Goal: Task Accomplishment & Management: Manage account settings

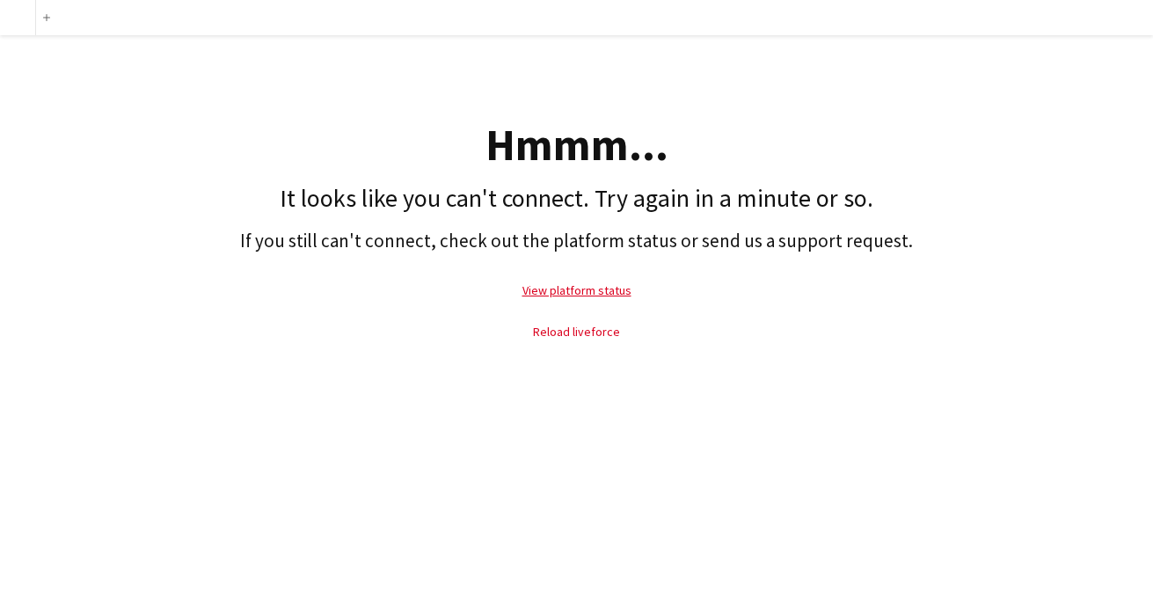
click at [573, 327] on link "Reload liveforce" at bounding box center [576, 332] width 87 height 16
click at [580, 331] on link "Reload liveforce" at bounding box center [576, 332] width 87 height 16
click at [594, 291] on link "View platform status" at bounding box center [576, 290] width 109 height 16
click at [575, 327] on link "Reload liveforce" at bounding box center [576, 332] width 87 height 16
click at [575, 289] on link "View platform status" at bounding box center [576, 290] width 109 height 16
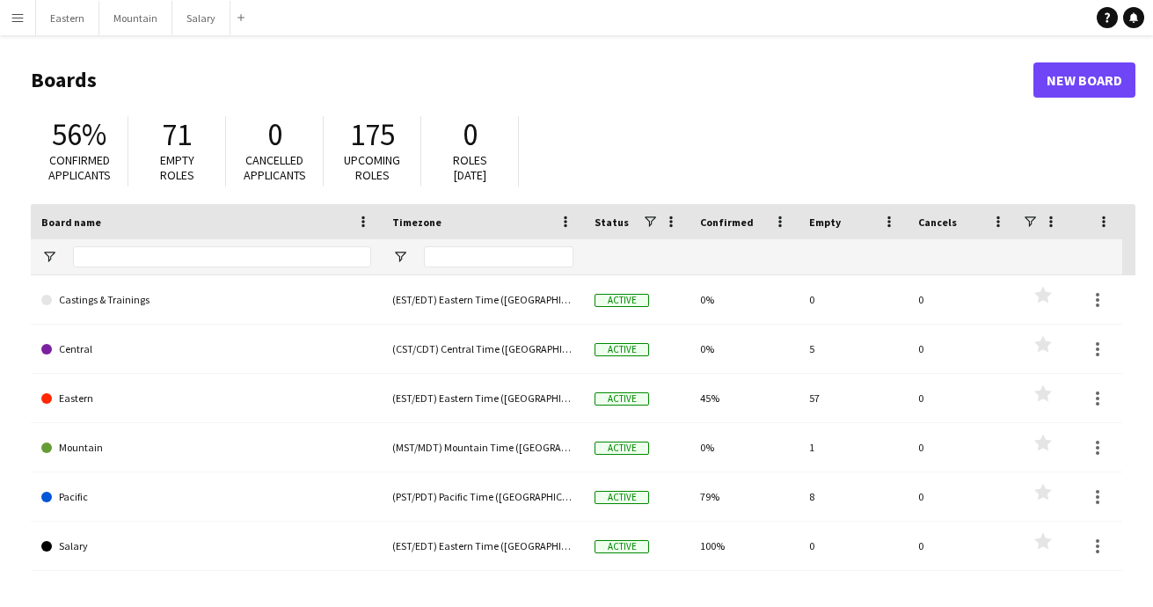
click at [20, 19] on app-icon "Menu" at bounding box center [18, 18] width 14 height 14
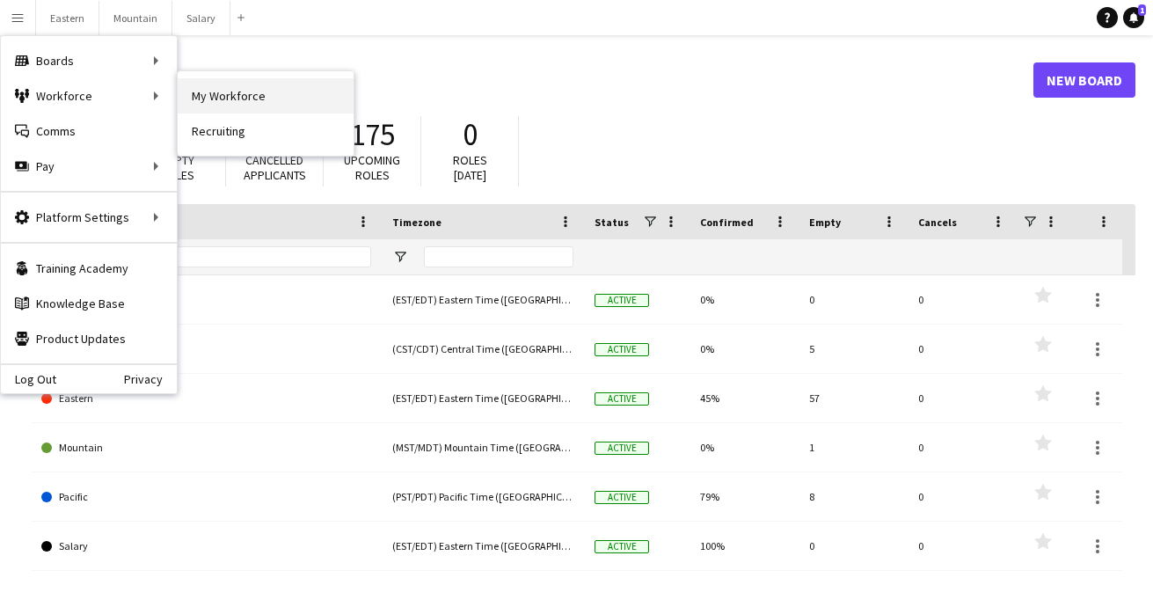
click at [207, 98] on link "My Workforce" at bounding box center [266, 95] width 176 height 35
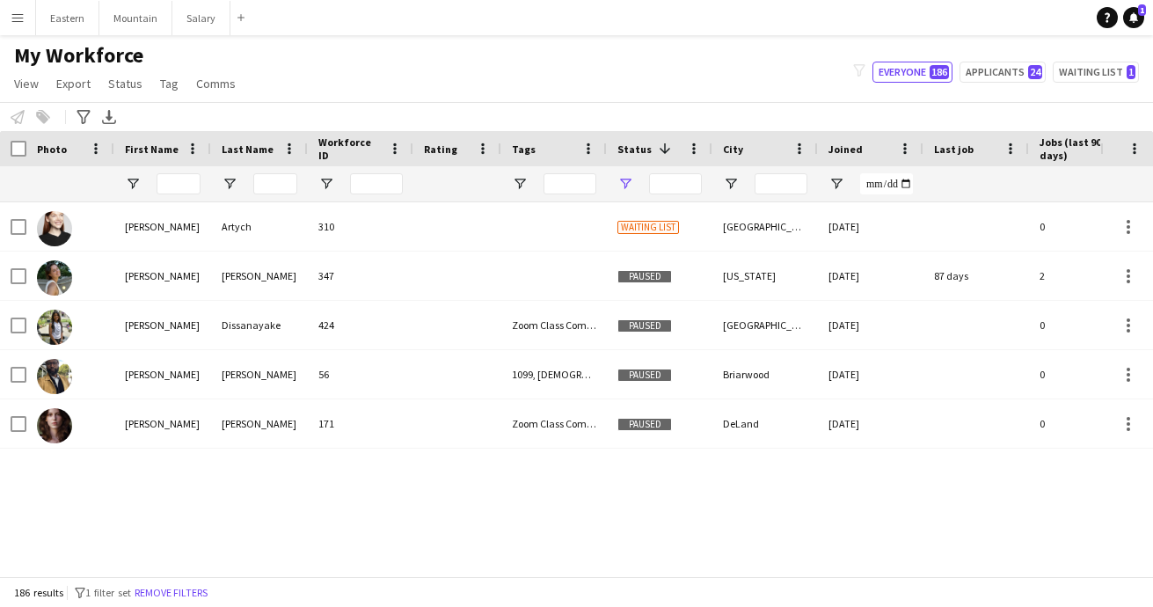
type input "**********"
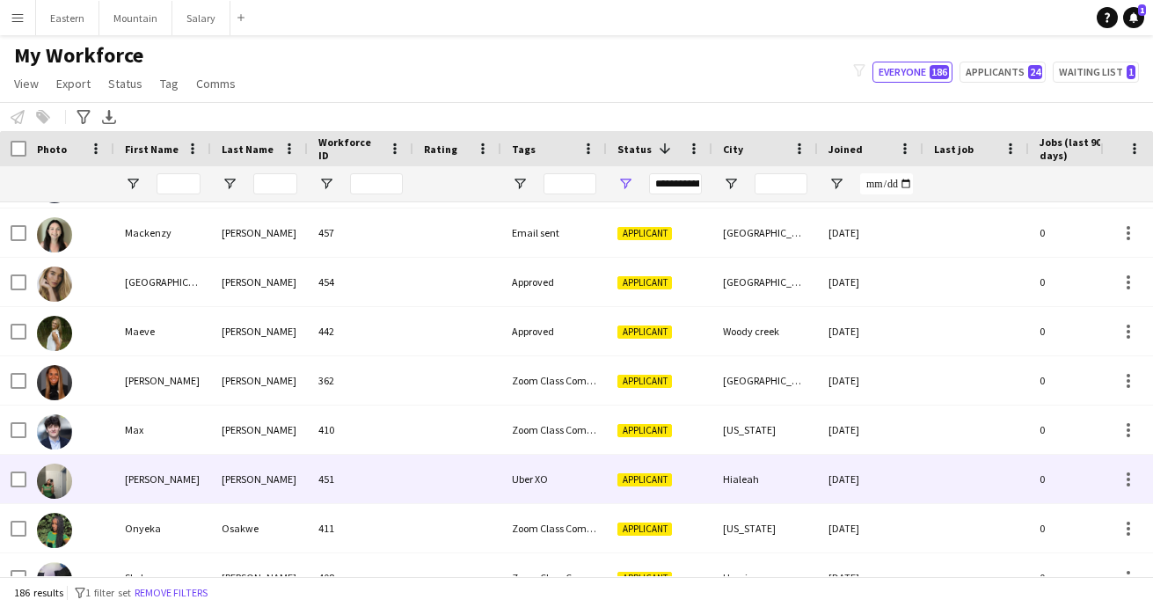
scroll to position [3174, 0]
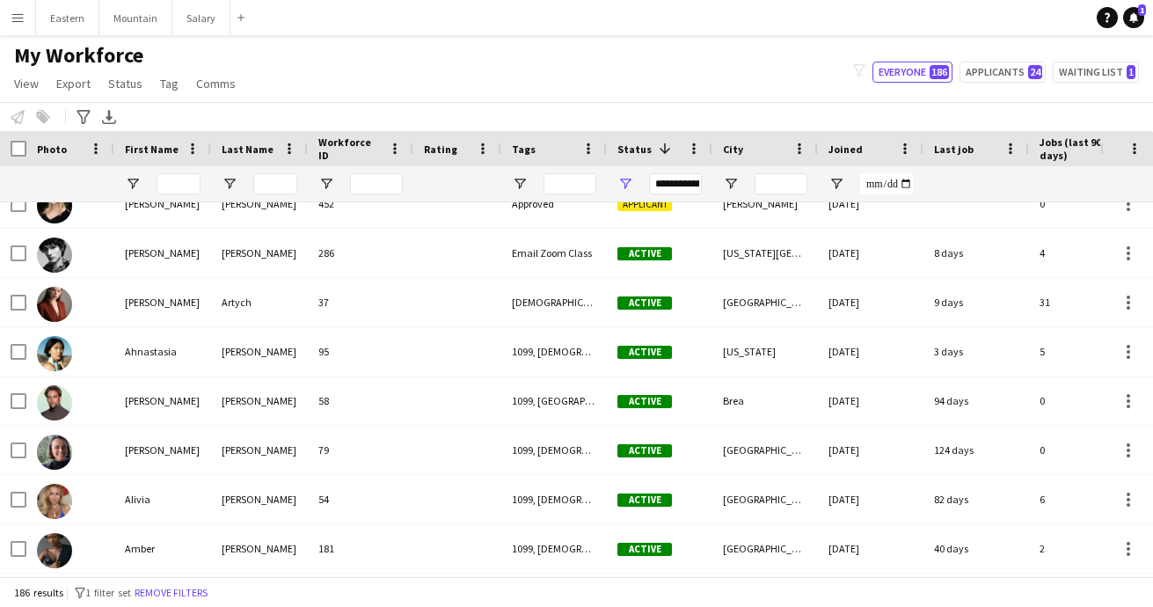
click at [17, 18] on app-icon "Menu" at bounding box center [18, 18] width 14 height 14
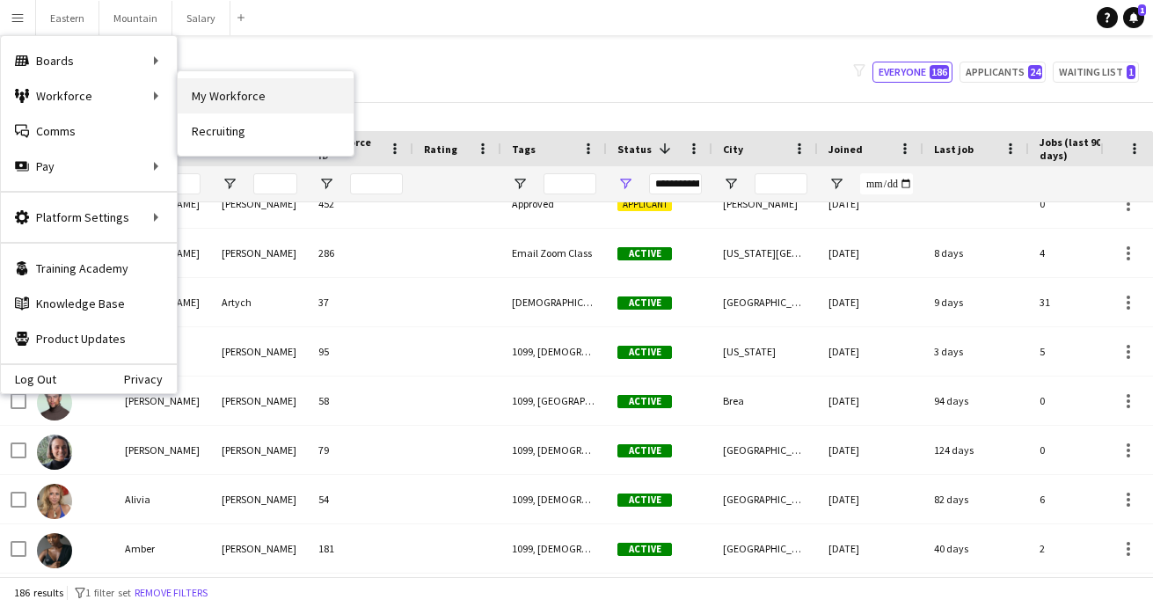
click at [215, 94] on link "My Workforce" at bounding box center [266, 95] width 176 height 35
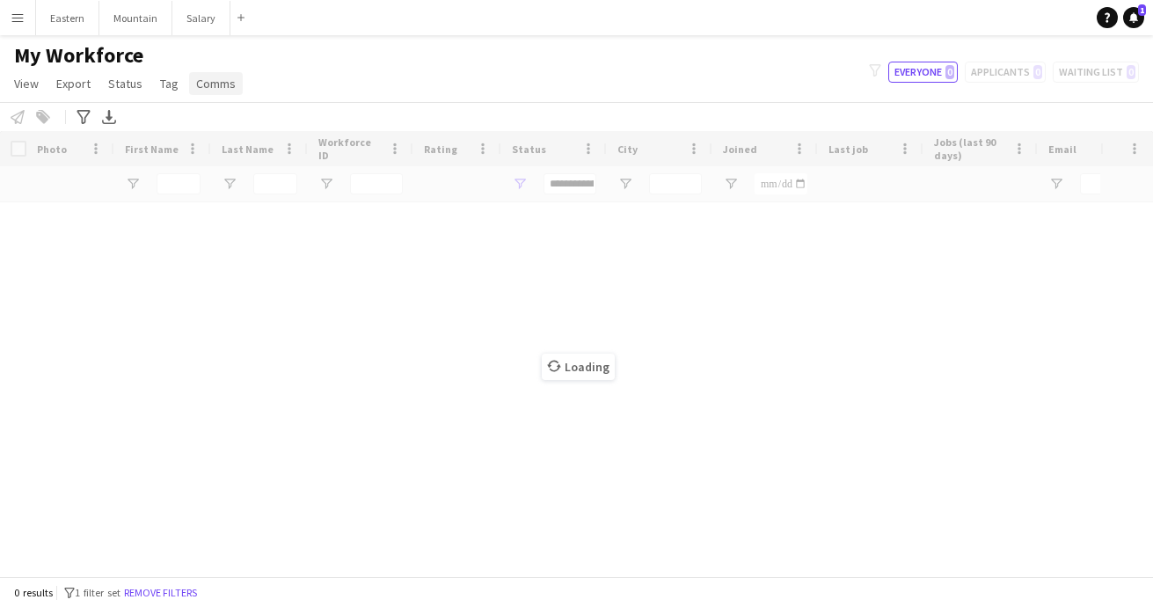
type input "**********"
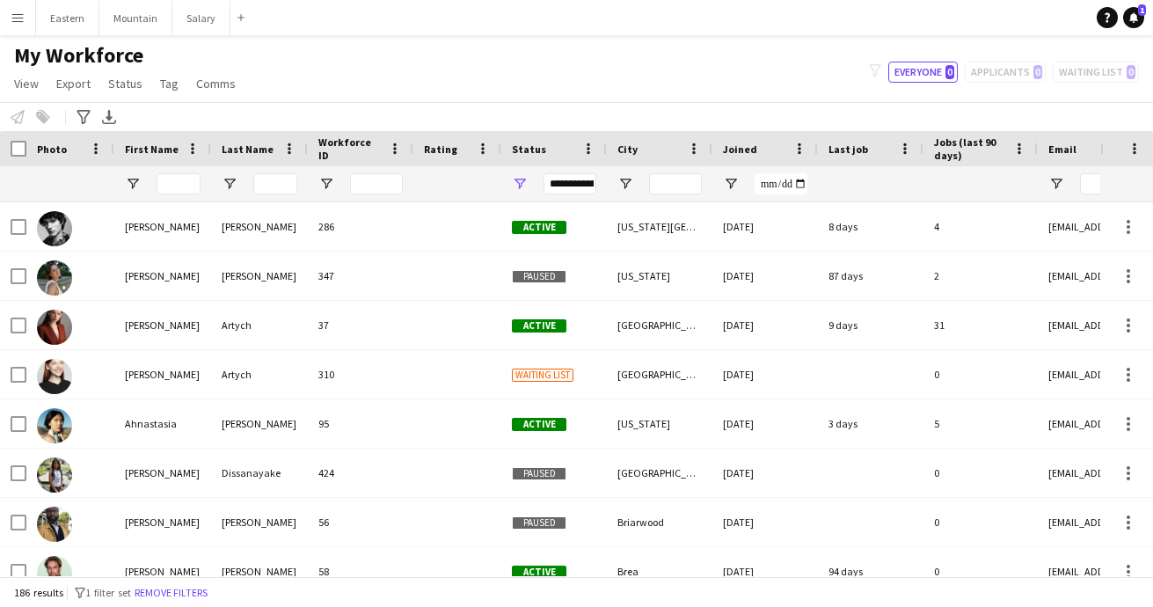
click at [19, 17] on app-icon "Menu" at bounding box center [18, 18] width 14 height 14
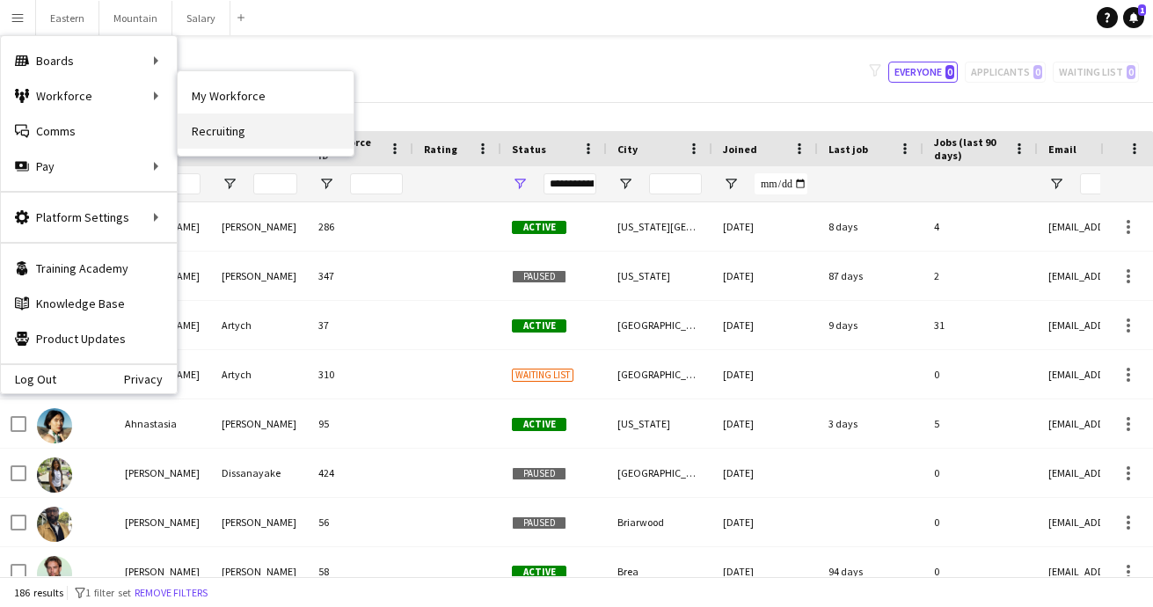
click at [237, 136] on link "Recruiting" at bounding box center [266, 130] width 176 height 35
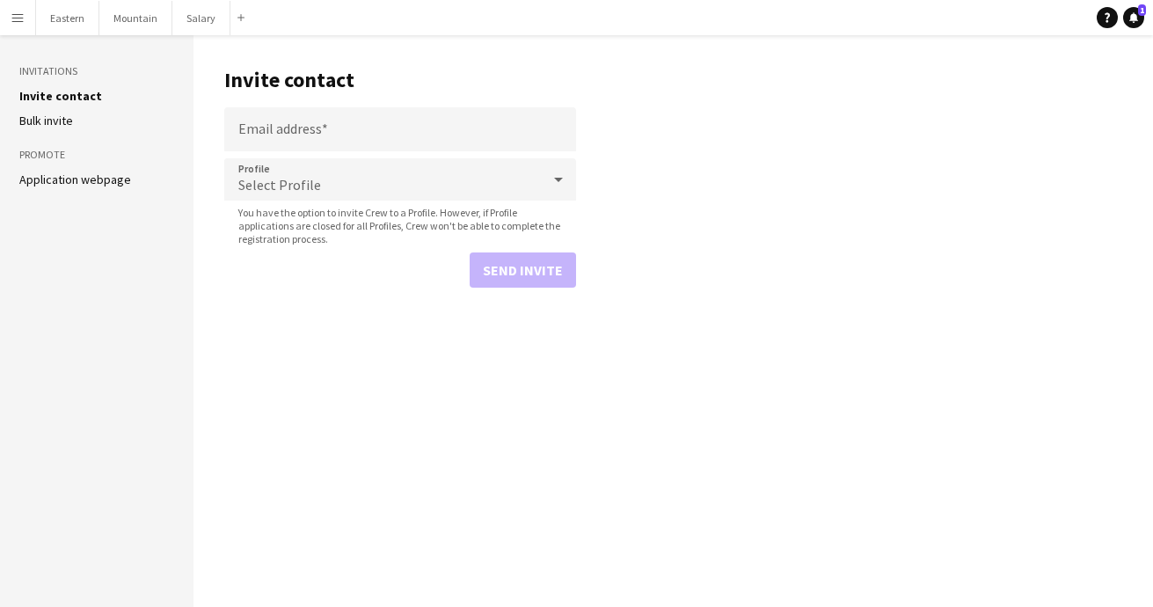
click at [72, 178] on link "Application webpage" at bounding box center [75, 179] width 112 height 16
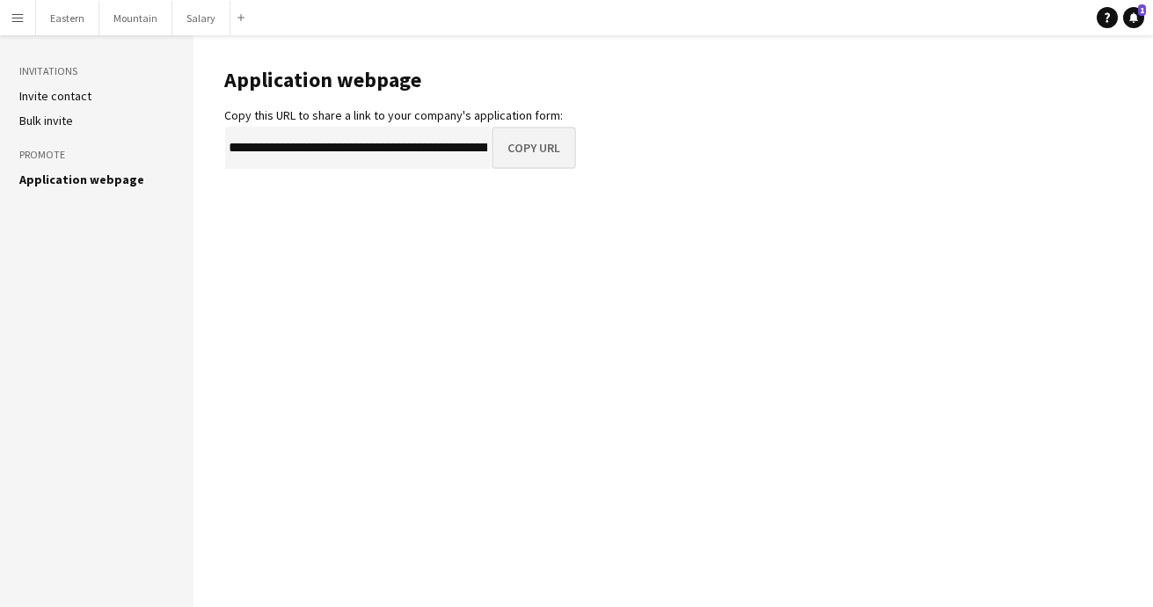
click at [532, 148] on button "Copy URL" at bounding box center [533, 148] width 84 height 42
click at [7, 25] on button "Menu" at bounding box center [17, 17] width 35 height 35
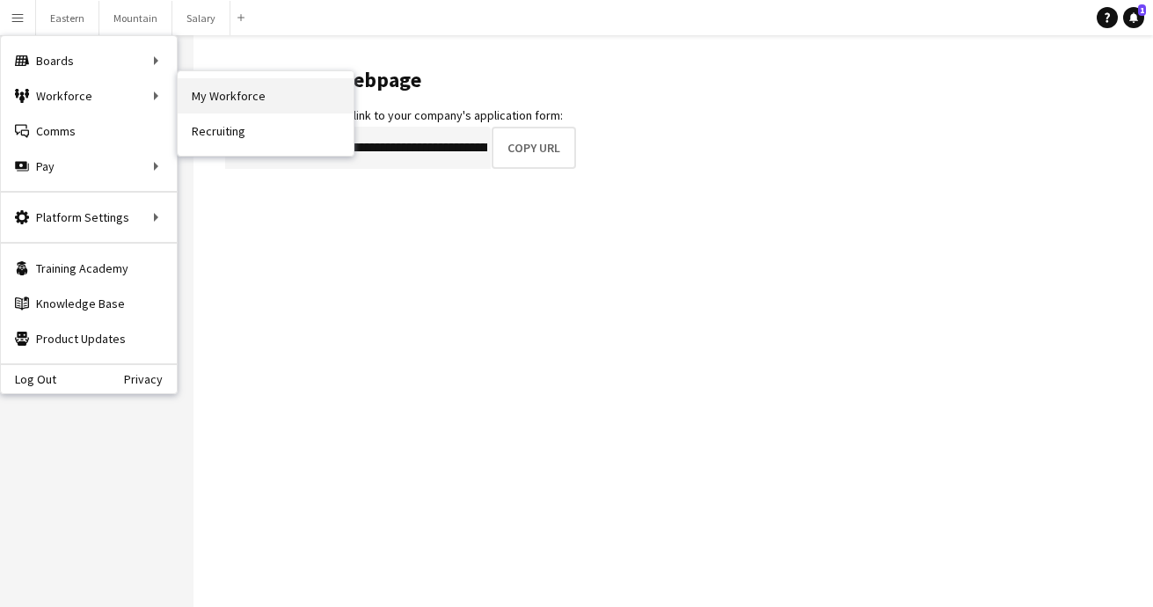
click at [236, 93] on link "My Workforce" at bounding box center [266, 95] width 176 height 35
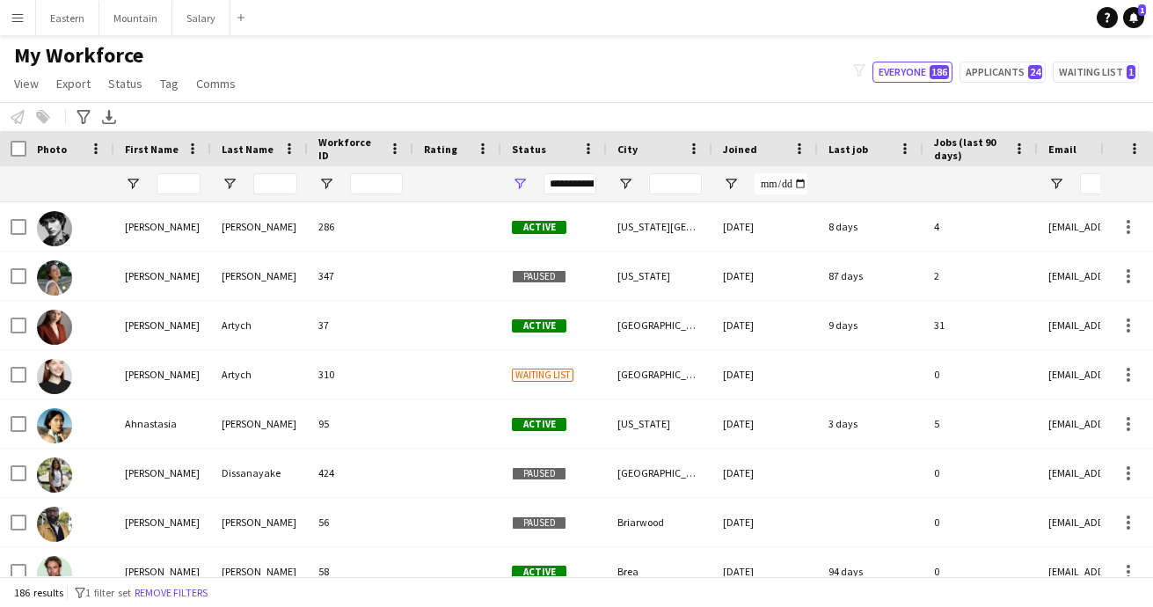
click at [535, 147] on span "Status" at bounding box center [529, 148] width 34 height 13
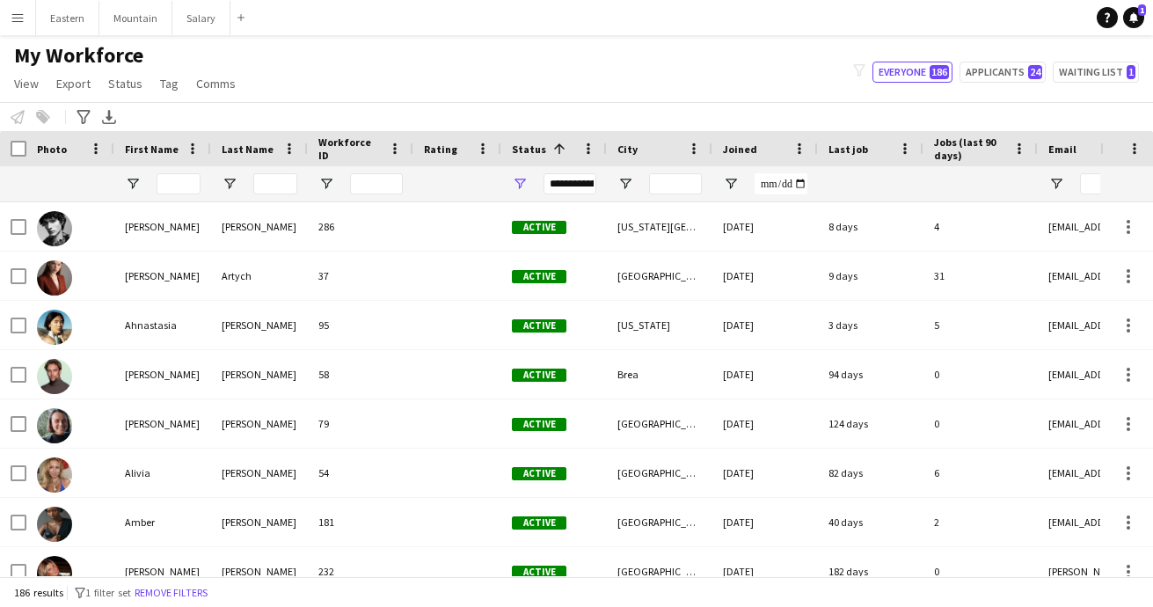
click at [535, 147] on span "Status" at bounding box center [529, 148] width 34 height 13
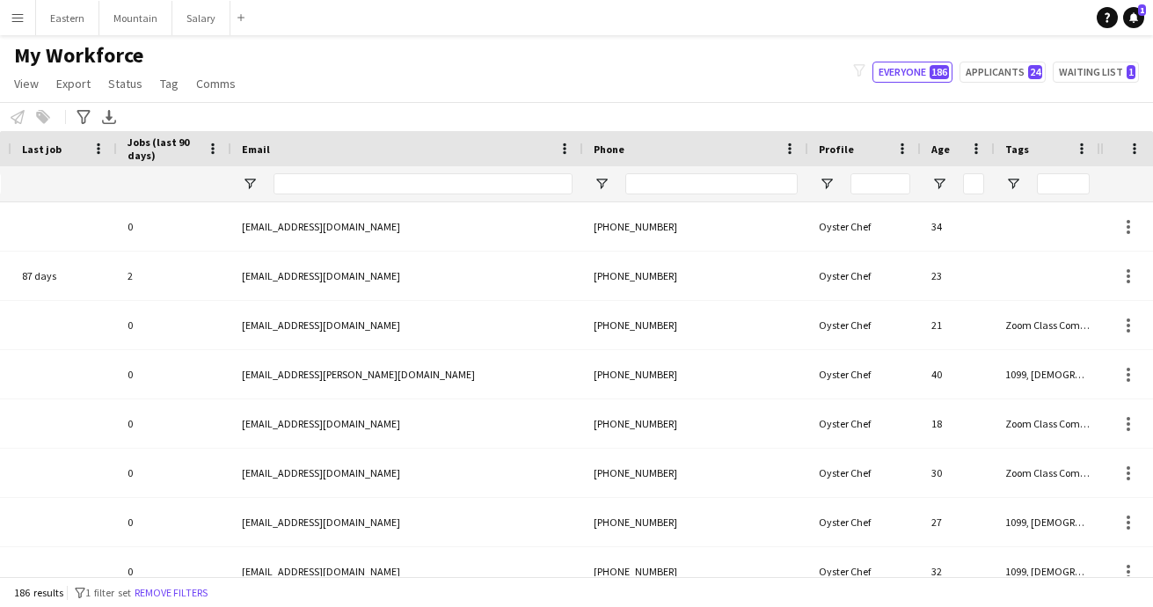
scroll to position [0, 806]
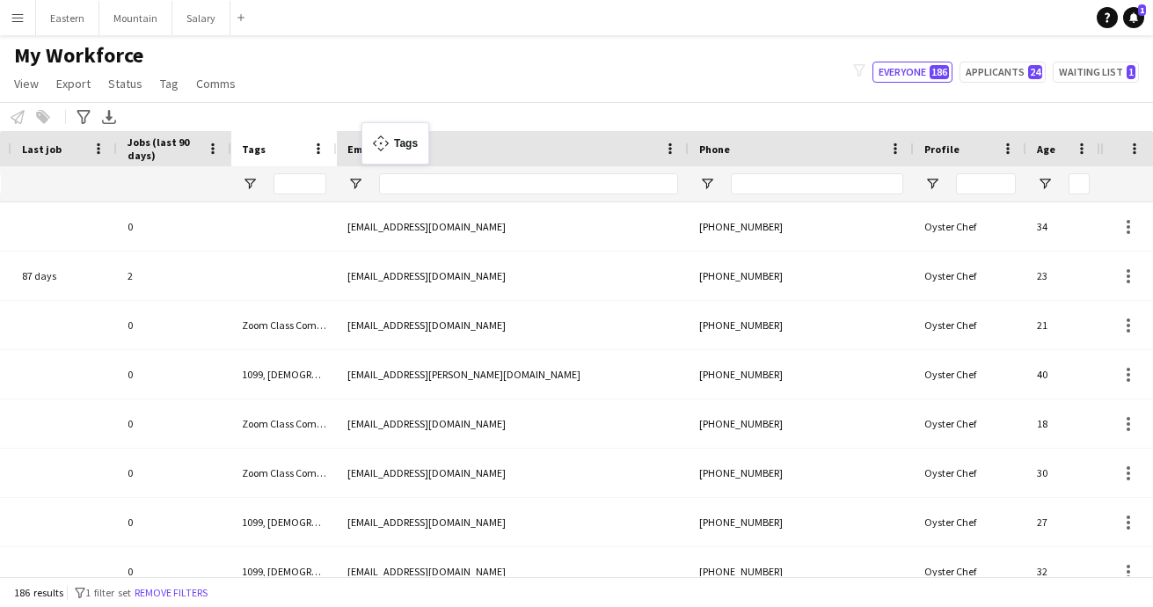
drag, startPoint x: 1029, startPoint y: 149, endPoint x: 370, endPoint y: 133, distance: 658.7
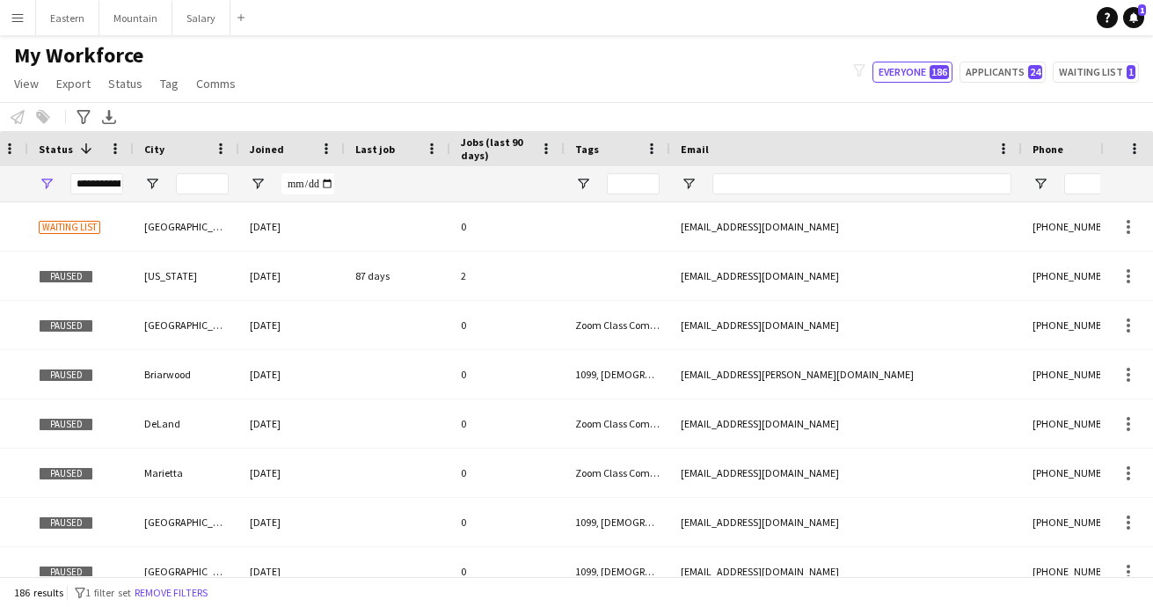
scroll to position [0, 322]
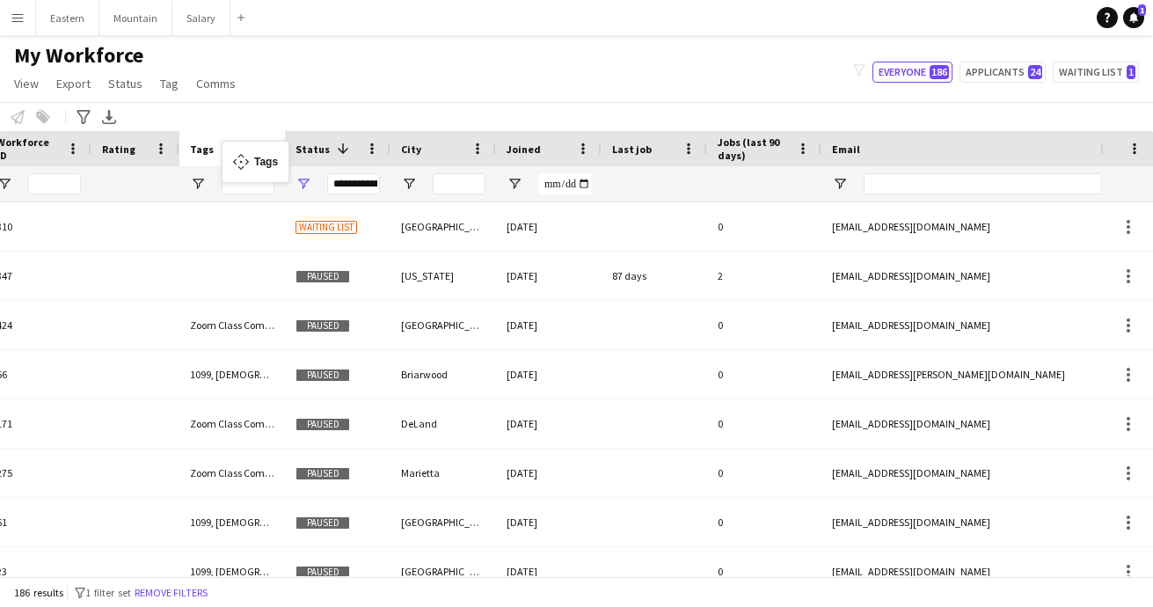
drag, startPoint x: 746, startPoint y: 147, endPoint x: 230, endPoint y: 151, distance: 516.1
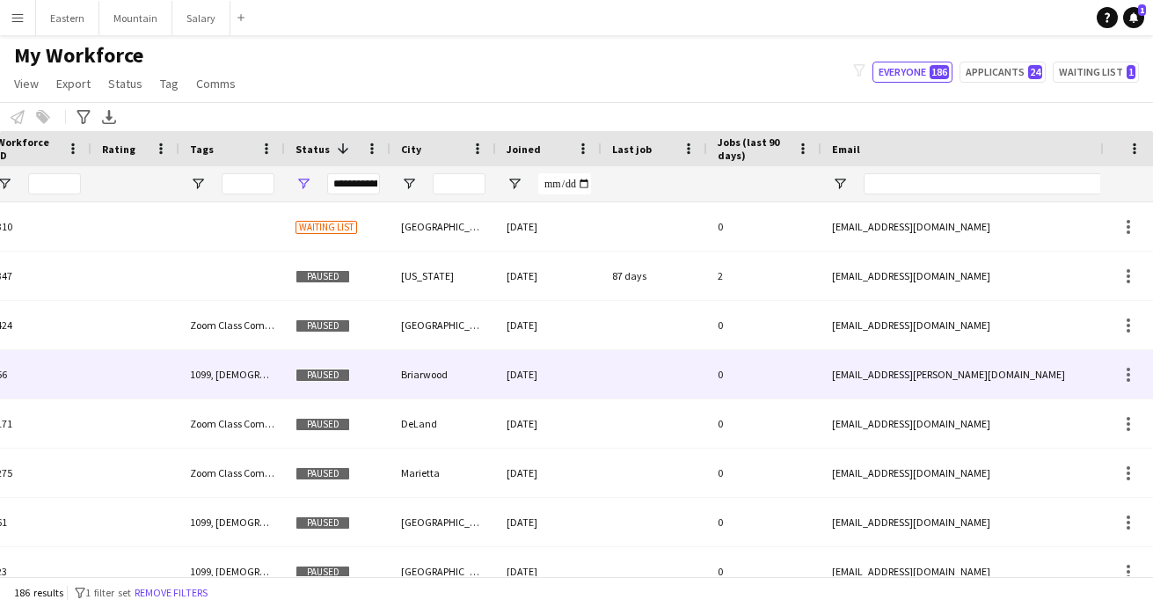
scroll to position [0, 223]
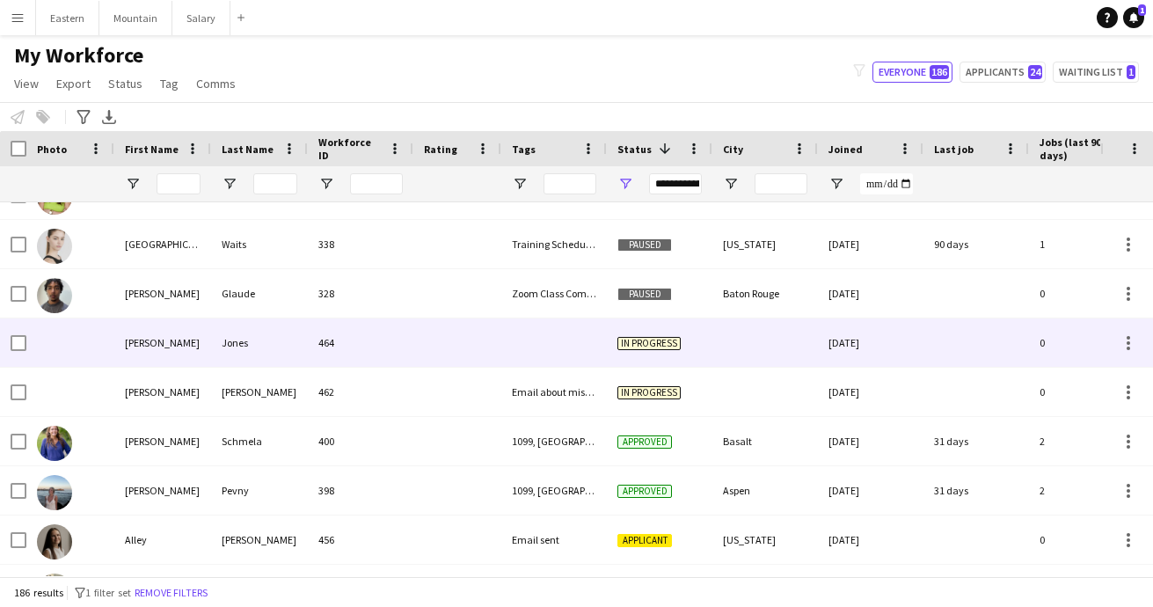
click at [386, 333] on div "464" at bounding box center [360, 342] width 105 height 48
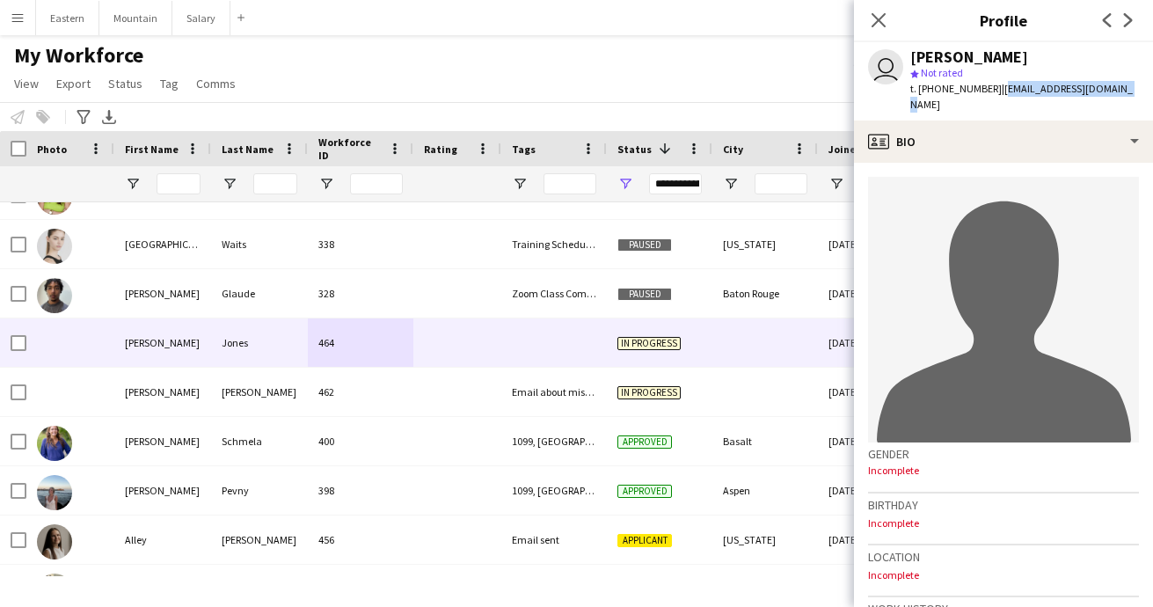
drag, startPoint x: 990, startPoint y: 90, endPoint x: 1125, endPoint y: 86, distance: 135.4
click at [1125, 87] on app-profile-header "user [PERSON_NAME] star Not rated t. [PHONE_NUMBER] | [EMAIL_ADDRESS][DOMAIN_NA…" at bounding box center [1003, 81] width 299 height 78
copy span "[EMAIL_ADDRESS][DOMAIN_NAME]"
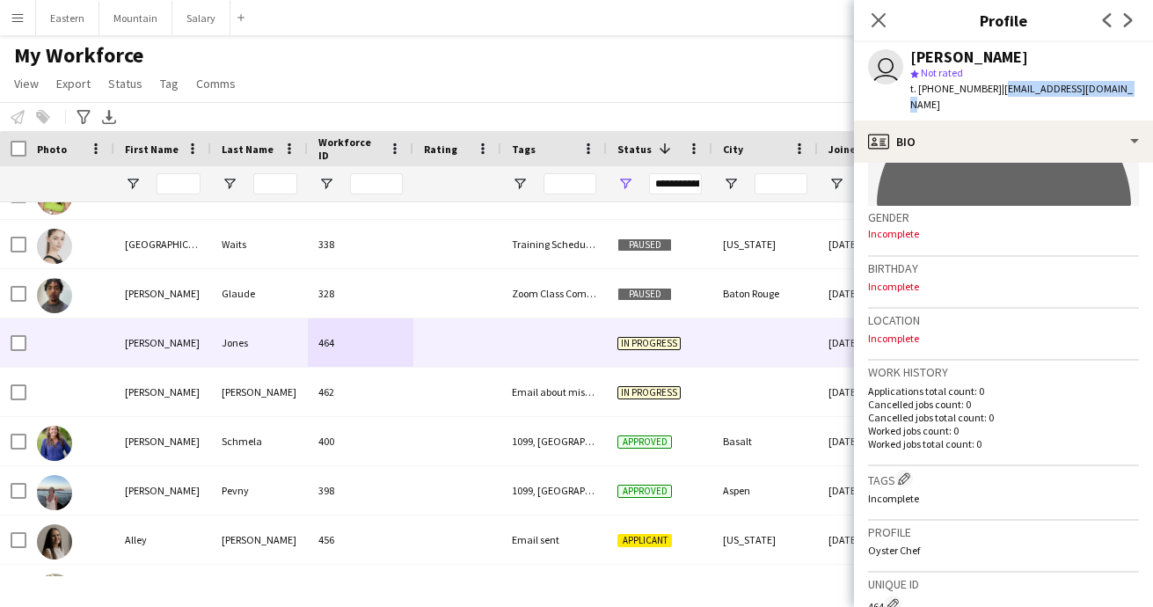
scroll to position [403, 0]
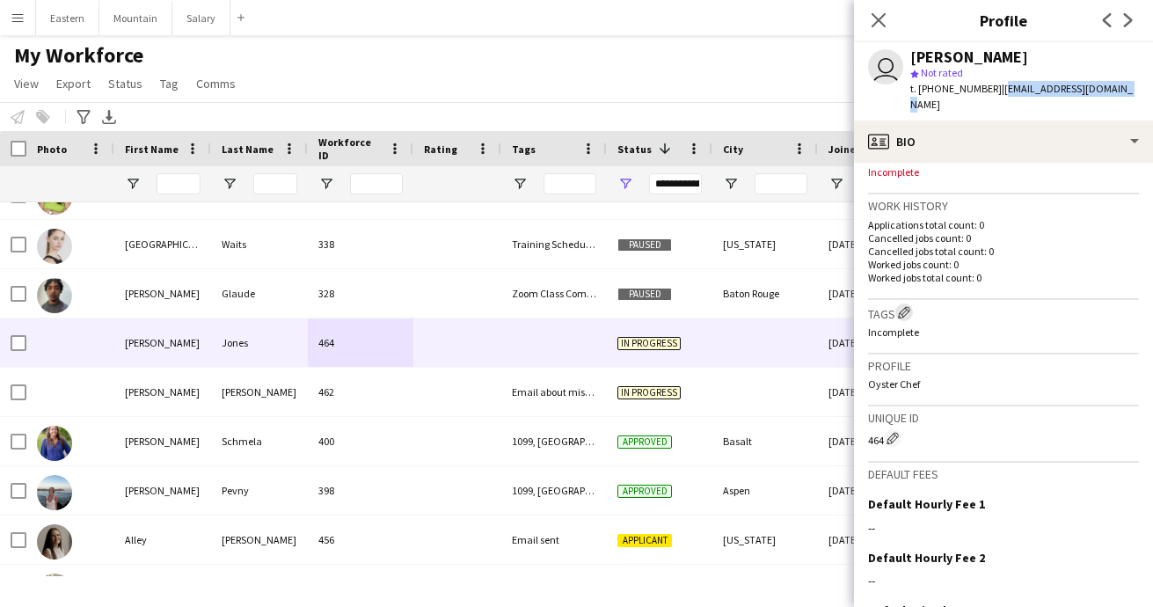
click at [902, 306] on app-icon "Edit crew company tags" at bounding box center [904, 312] width 12 height 12
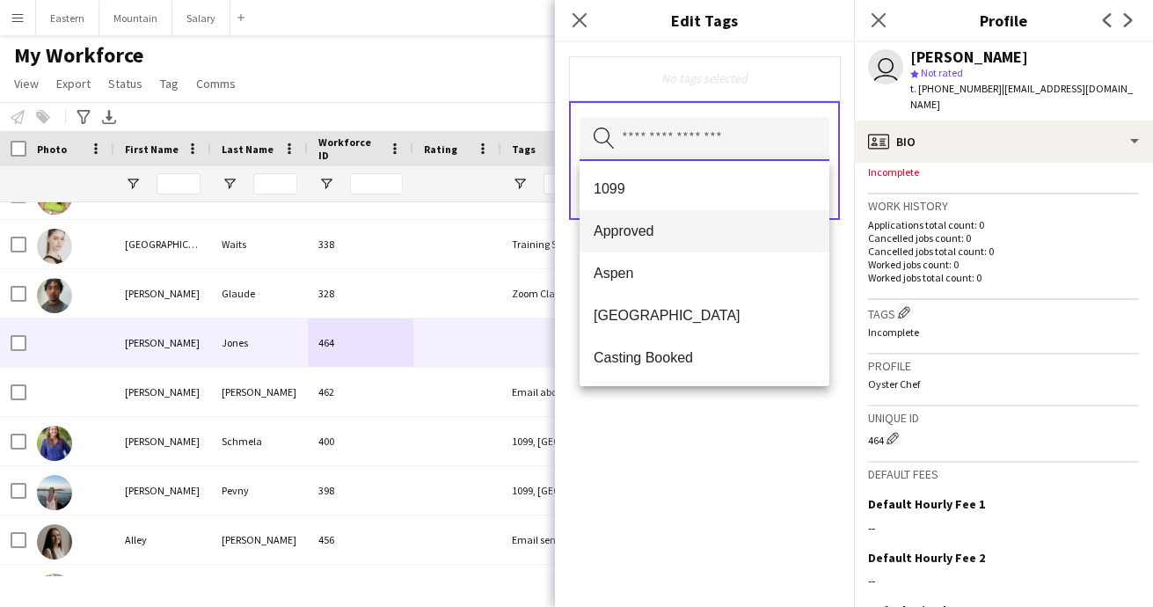
drag, startPoint x: 637, startPoint y: 142, endPoint x: 645, endPoint y: 211, distance: 69.1
click at [637, 142] on input "text" at bounding box center [704, 139] width 250 height 44
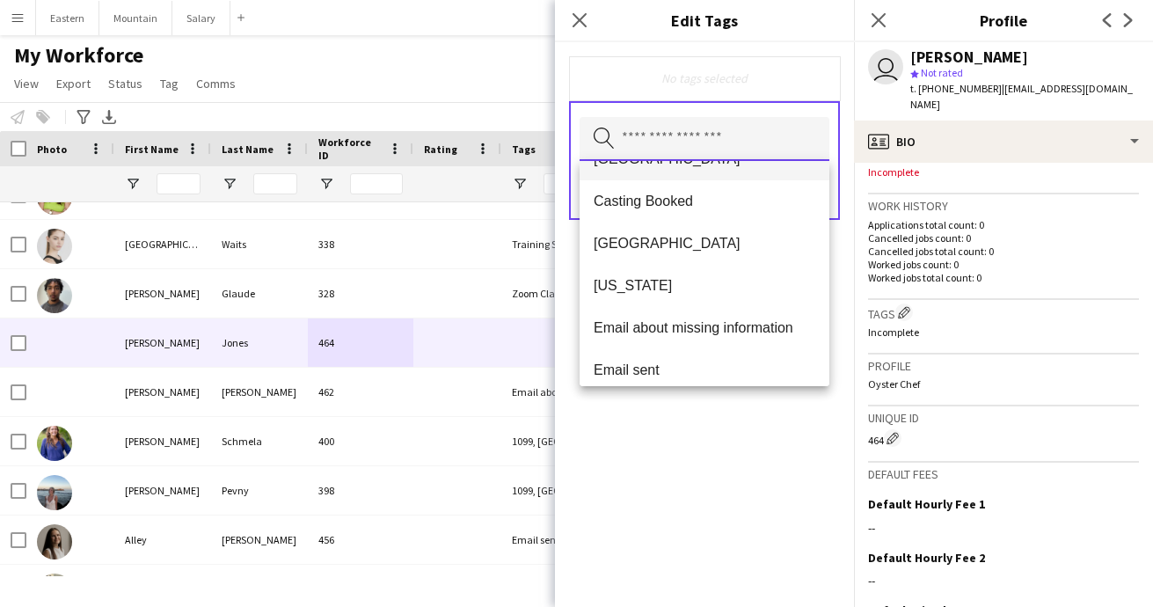
scroll to position [157, 0]
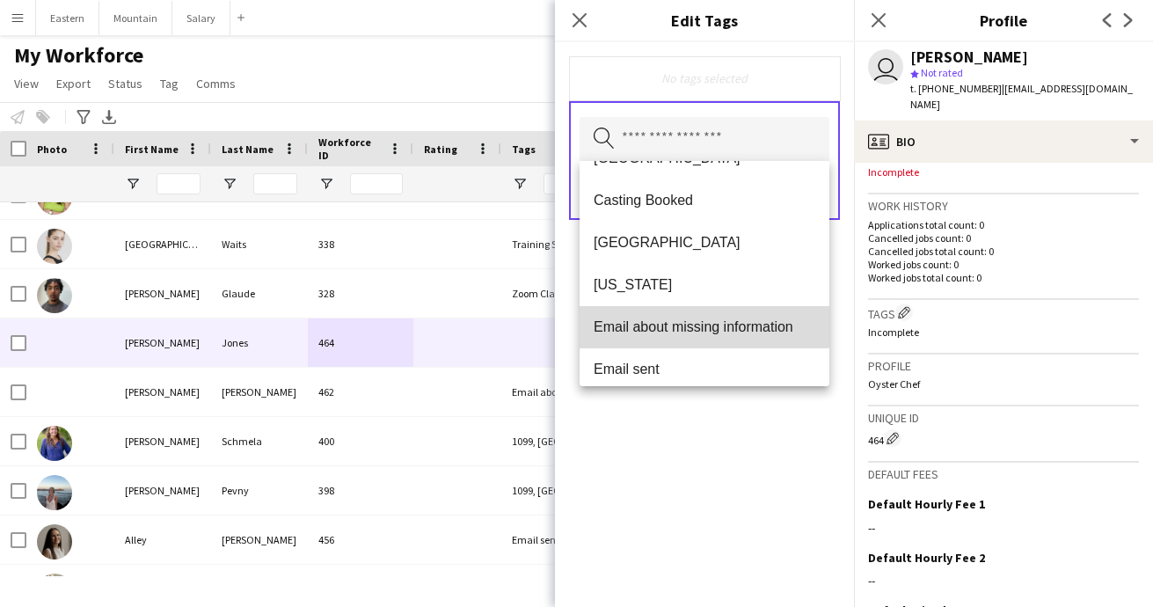
click at [659, 321] on span "Email about missing information" at bounding box center [704, 326] width 222 height 17
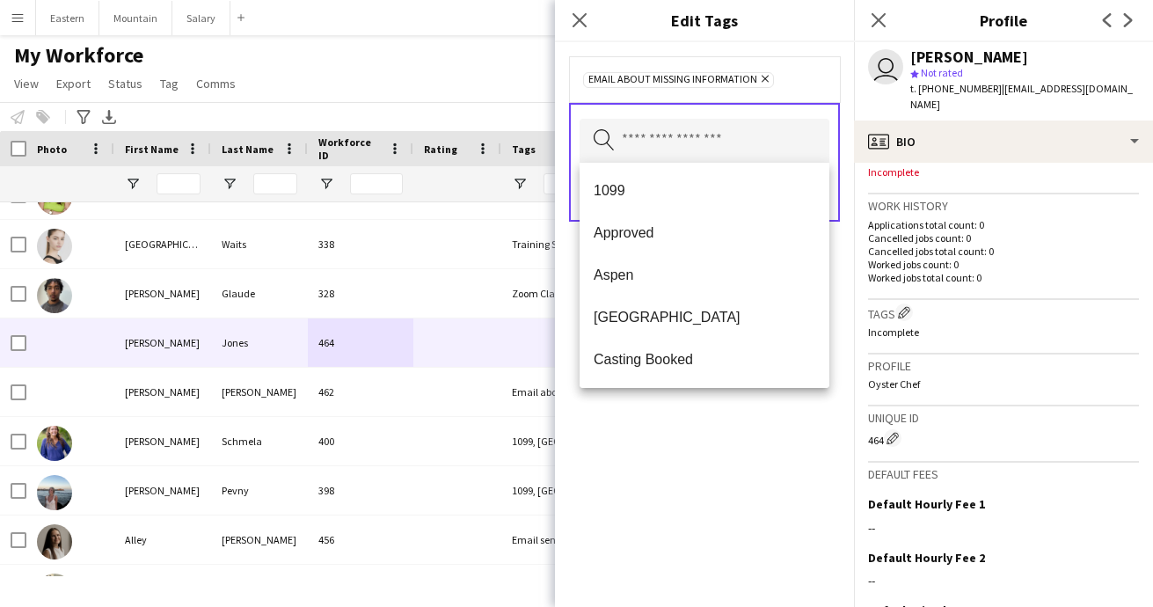
click at [690, 450] on div "Email about missing information Remove Search by tag name Save" at bounding box center [704, 324] width 299 height 564
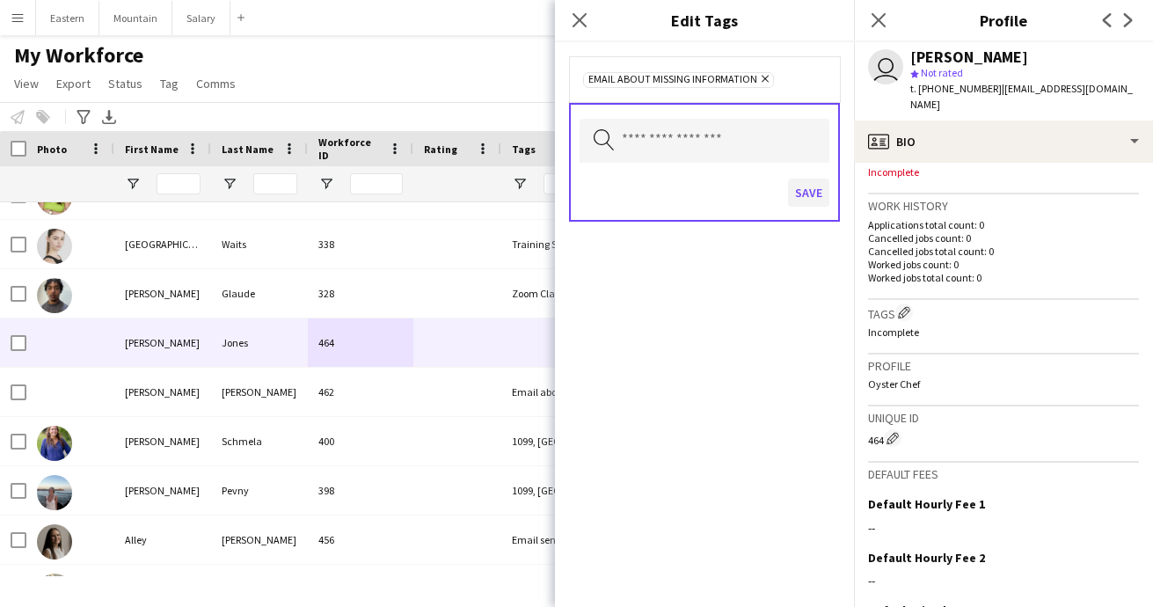
click at [805, 193] on button "Save" at bounding box center [808, 192] width 41 height 28
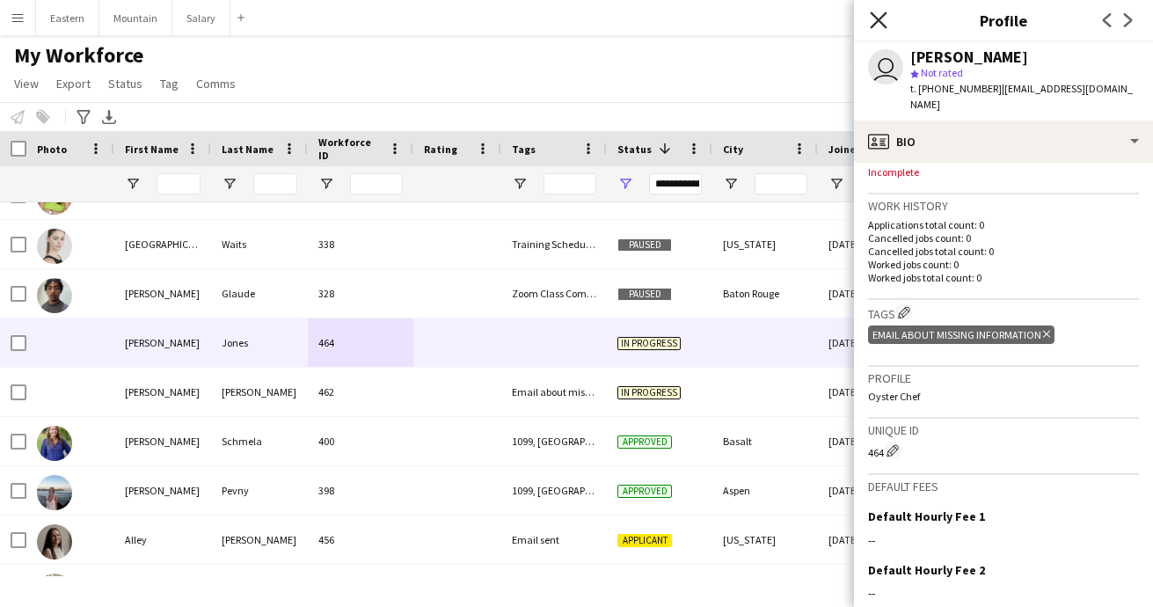
click at [877, 21] on icon "Close pop-in" at bounding box center [877, 19] width 17 height 17
